Goal: Register for event/course

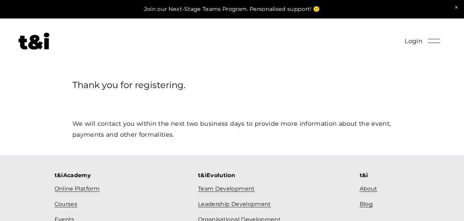
click at [40, 46] on img at bounding box center [34, 41] width 31 height 17
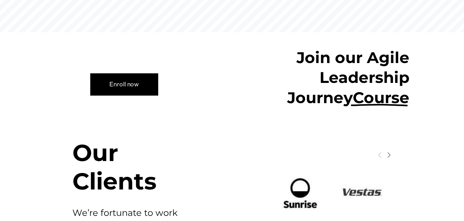
scroll to position [511, 0]
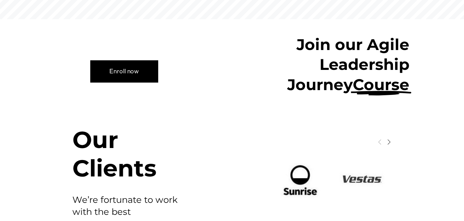
click at [136, 60] on link "Enroll now" at bounding box center [124, 71] width 68 height 22
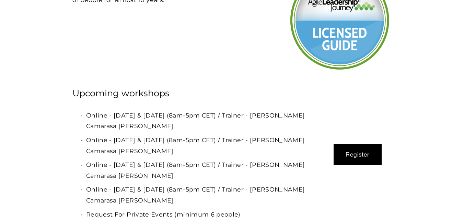
scroll to position [2008, 0]
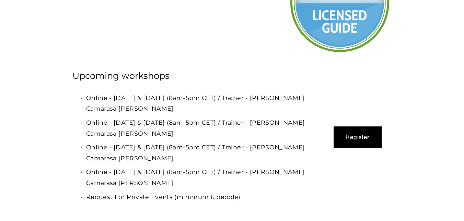
click at [355, 127] on button "Register" at bounding box center [358, 137] width 48 height 21
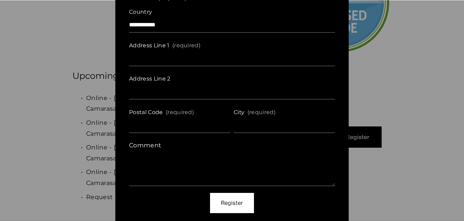
scroll to position [214, 0]
